Goal: Navigation & Orientation: Find specific page/section

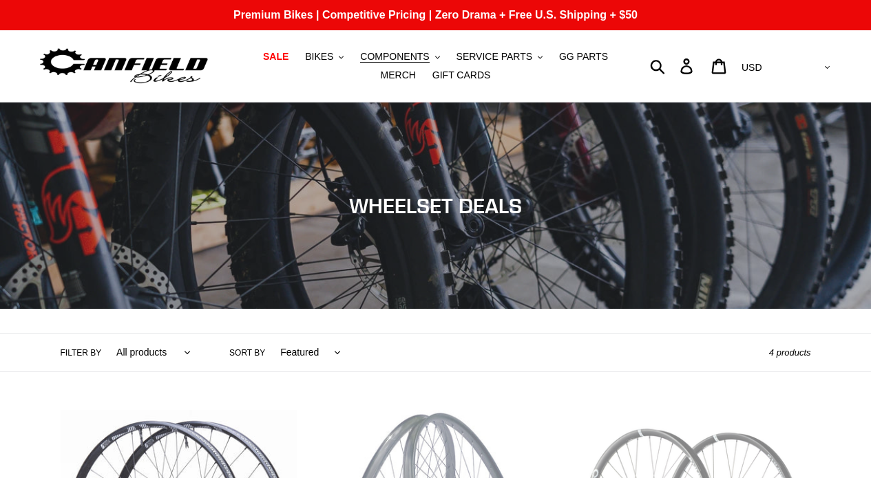
click at [175, 69] on img at bounding box center [124, 66] width 172 height 43
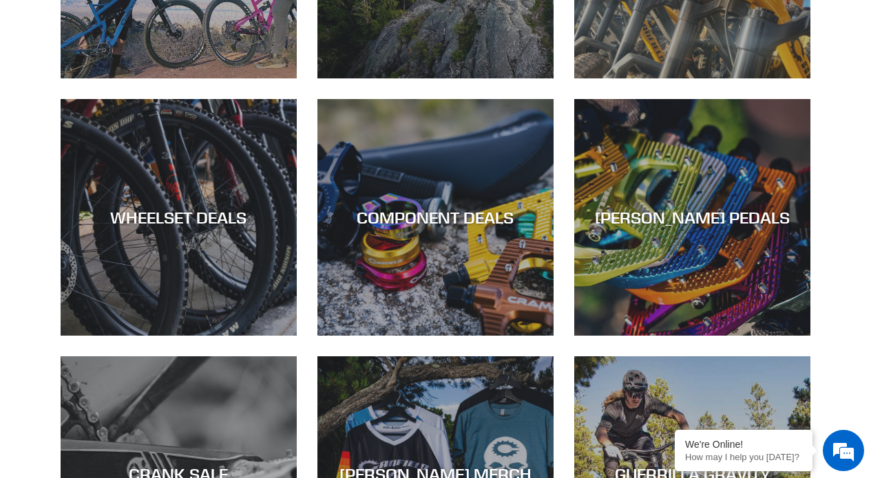
scroll to position [772, 0]
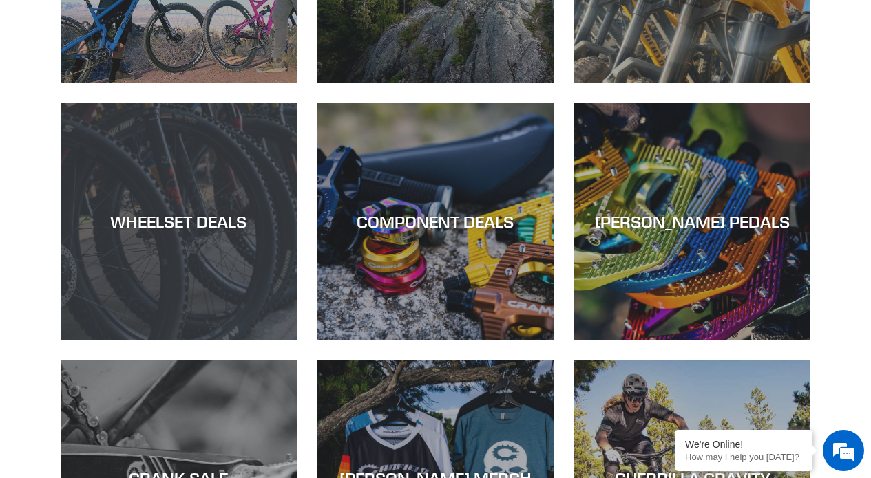
click at [191, 340] on div "WHEELSET DEALS" at bounding box center [179, 340] width 236 height 0
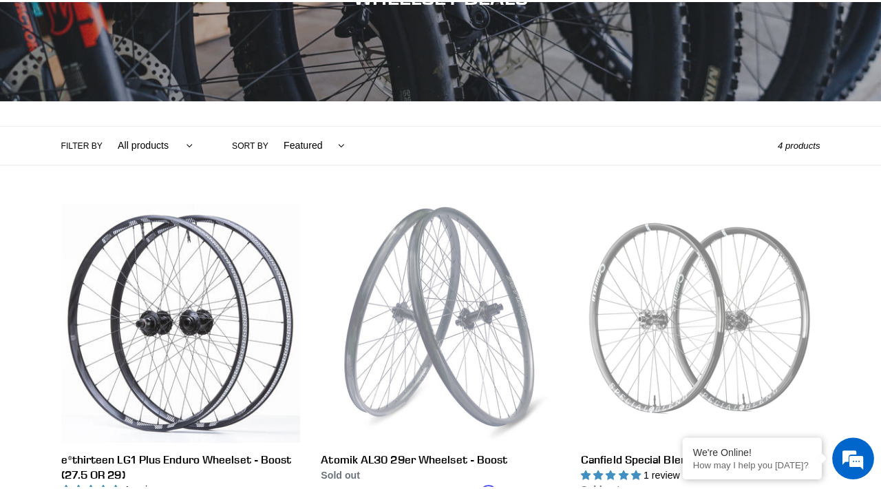
scroll to position [208, 0]
